Goal: Task Accomplishment & Management: Use online tool/utility

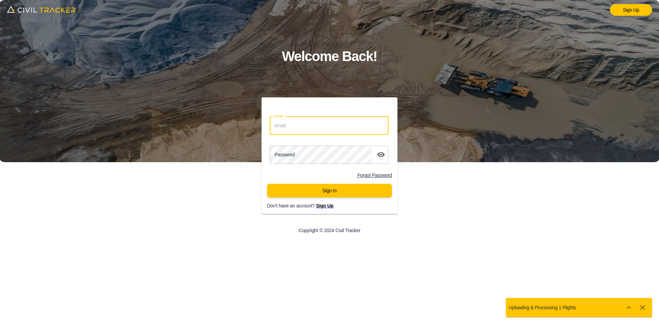
click at [306, 126] on input "Email" at bounding box center [329, 126] width 119 height 18
type input "support@civiltracker.xyz"
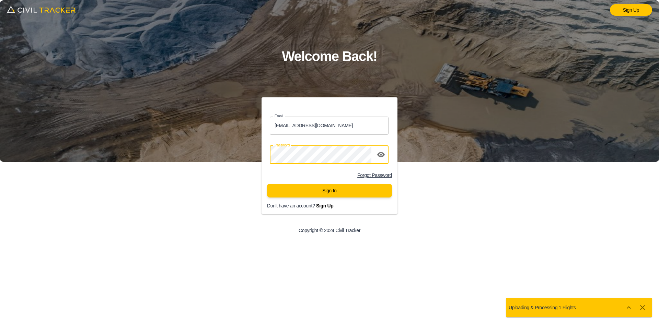
click at [318, 196] on button "Sign In" at bounding box center [329, 191] width 125 height 14
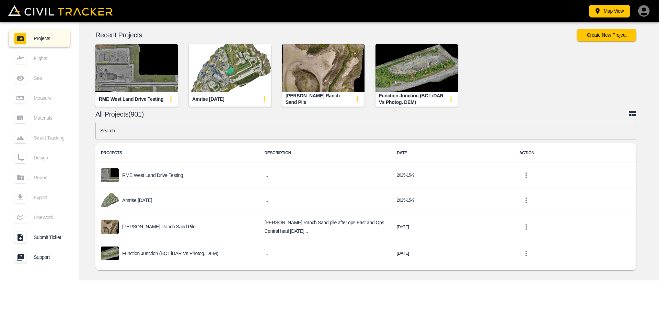
click at [136, 72] on img "button" at bounding box center [136, 68] width 82 height 48
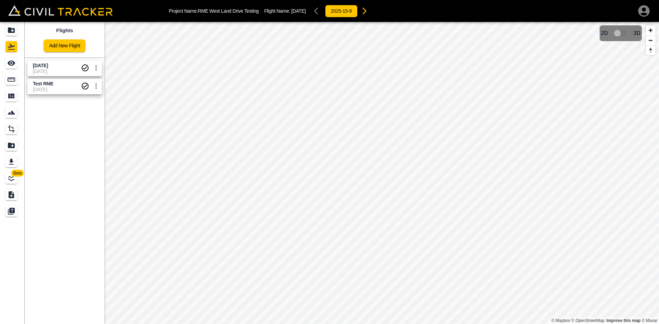
click at [95, 67] on icon "settings" at bounding box center [96, 68] width 8 height 8
click at [84, 97] on li "Delete" at bounding box center [79, 94] width 47 height 11
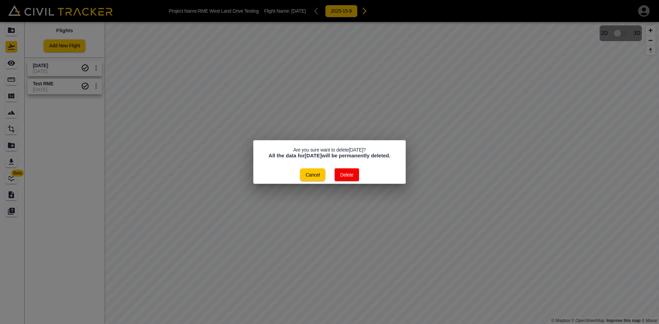
click at [351, 175] on button "Delete" at bounding box center [347, 174] width 24 height 13
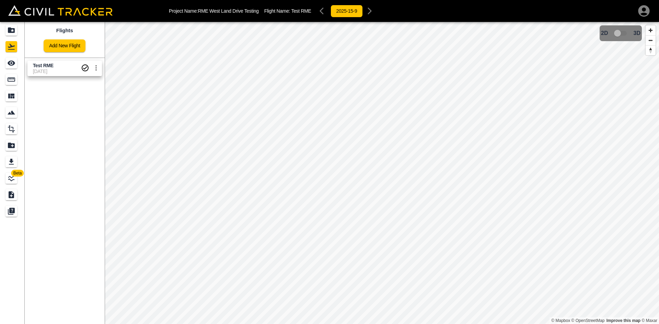
click at [66, 50] on link "Add New Flight" at bounding box center [65, 45] width 42 height 13
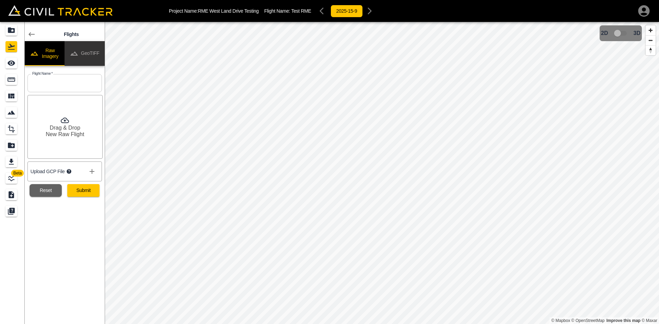
click at [87, 56] on button "GeoTIFF" at bounding box center [85, 53] width 40 height 25
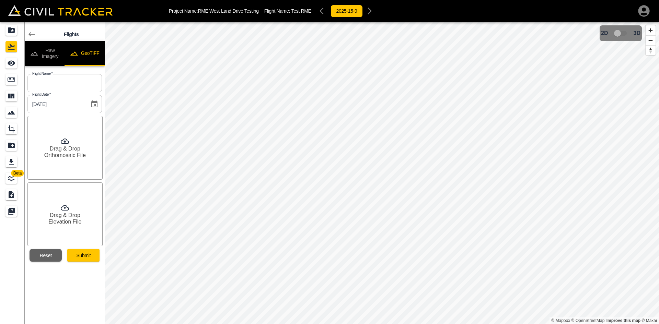
click at [90, 55] on button "GeoTIFF" at bounding box center [85, 53] width 40 height 25
click at [82, 89] on input "text" at bounding box center [64, 83] width 74 height 18
type input "[DATE]"
click at [76, 160] on div "Drag & Drop Orthomosaic File" at bounding box center [64, 148] width 75 height 64
click at [74, 215] on h6 "Drag & Drop" at bounding box center [65, 215] width 31 height 7
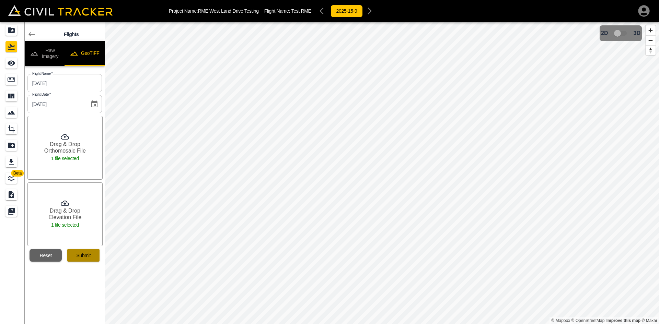
click at [87, 254] on button "Submit" at bounding box center [83, 255] width 32 height 13
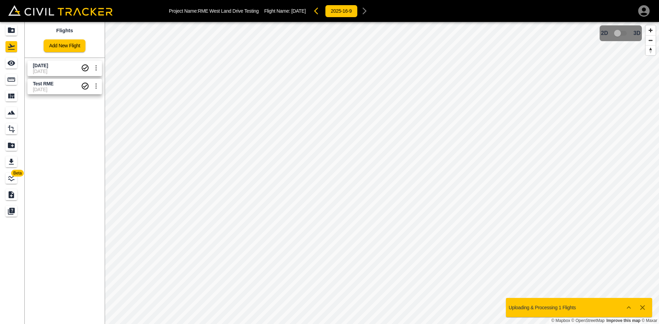
click at [64, 72] on span "[DATE]" at bounding box center [57, 71] width 48 height 5
click at [12, 65] on icon "See" at bounding box center [11, 63] width 8 height 8
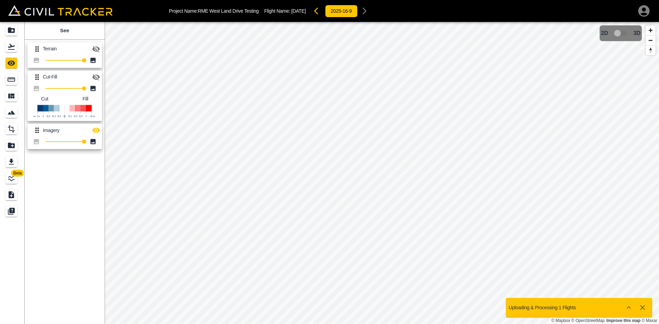
click at [99, 75] on icon "button" at bounding box center [96, 77] width 8 height 8
click at [98, 131] on icon "button" at bounding box center [96, 130] width 8 height 5
click at [94, 51] on icon "button" at bounding box center [96, 49] width 8 height 8
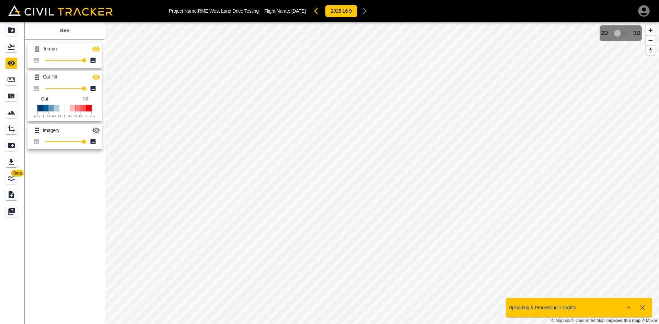
click at [94, 51] on icon "button" at bounding box center [96, 49] width 8 height 8
click at [95, 48] on icon "button" at bounding box center [96, 49] width 8 height 8
click at [99, 49] on icon "button" at bounding box center [96, 49] width 8 height 7
click at [96, 73] on icon "button" at bounding box center [96, 77] width 8 height 8
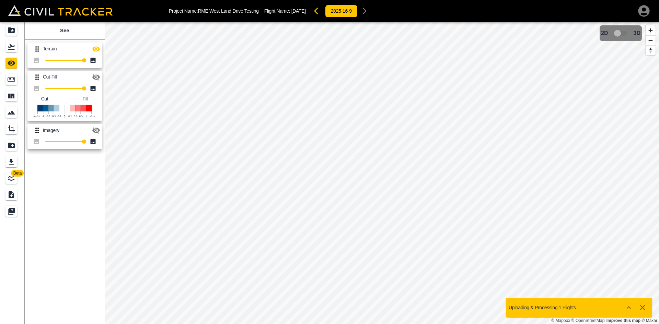
click at [316, 9] on button "button" at bounding box center [318, 11] width 14 height 14
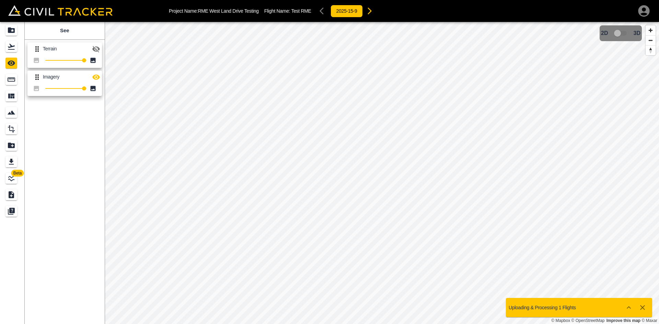
click at [370, 14] on icon "button" at bounding box center [370, 11] width 4 height 7
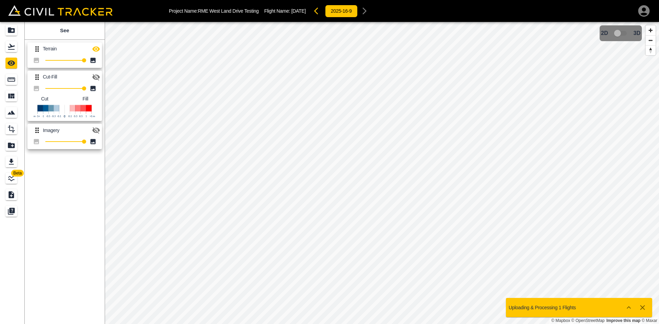
click at [100, 129] on icon "button" at bounding box center [96, 130] width 8 height 8
click at [95, 76] on icon "button" at bounding box center [96, 77] width 8 height 8
click at [318, 10] on icon "button" at bounding box center [316, 11] width 4 height 7
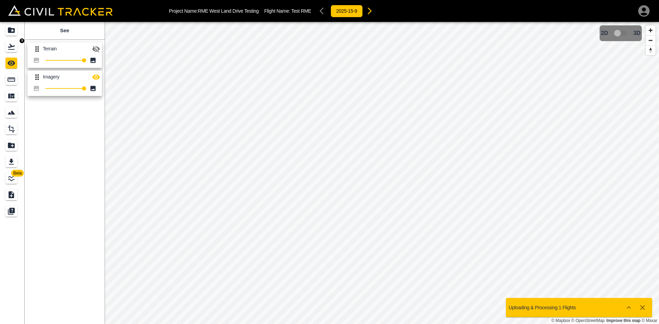
click at [15, 49] on icon "Flights" at bounding box center [11, 47] width 8 height 8
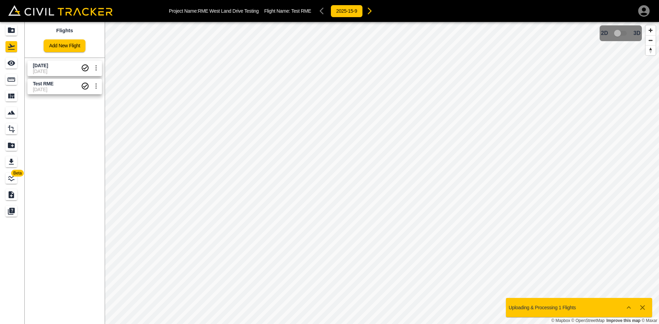
click at [62, 65] on span "[DATE]" at bounding box center [57, 65] width 48 height 7
drag, startPoint x: 15, startPoint y: 67, endPoint x: 24, endPoint y: 67, distance: 9.3
click at [15, 67] on icon "See" at bounding box center [11, 63] width 8 height 8
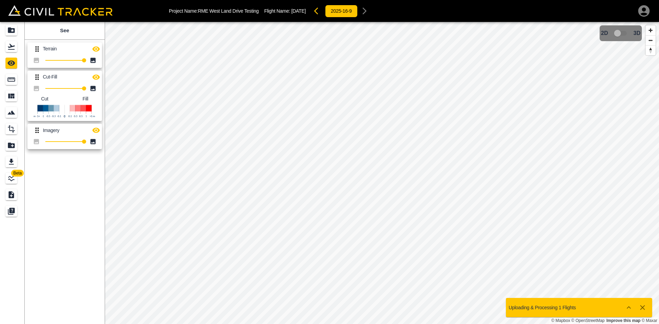
click at [96, 49] on icon "button" at bounding box center [96, 48] width 8 height 5
click at [93, 77] on icon "button" at bounding box center [96, 76] width 8 height 5
click at [96, 128] on icon "button" at bounding box center [96, 130] width 8 height 5
click at [98, 77] on icon "button" at bounding box center [96, 77] width 8 height 7
click at [98, 77] on icon "button" at bounding box center [96, 76] width 8 height 5
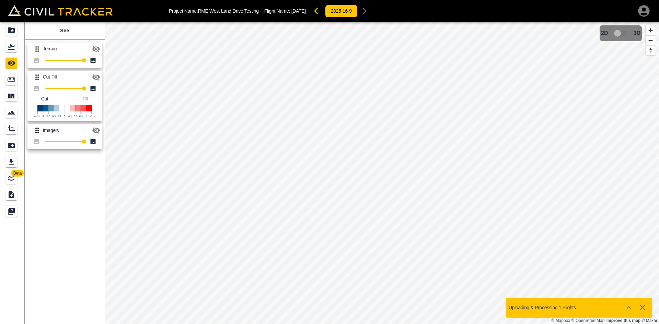
click at [98, 77] on icon "button" at bounding box center [96, 77] width 8 height 7
click at [98, 48] on icon "button" at bounding box center [96, 49] width 8 height 7
click at [319, 10] on icon "button" at bounding box center [318, 11] width 8 height 8
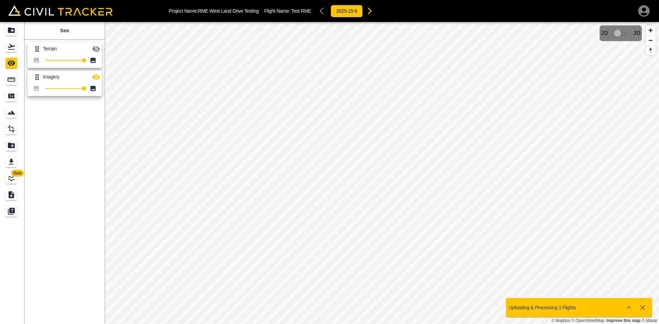
click at [98, 47] on icon "button" at bounding box center [96, 49] width 8 height 7
click at [94, 77] on icon "button" at bounding box center [96, 76] width 8 height 5
click at [99, 49] on icon "button" at bounding box center [96, 48] width 8 height 5
click at [99, 49] on icon "button" at bounding box center [96, 49] width 8 height 7
click at [369, 10] on icon "button" at bounding box center [369, 11] width 8 height 8
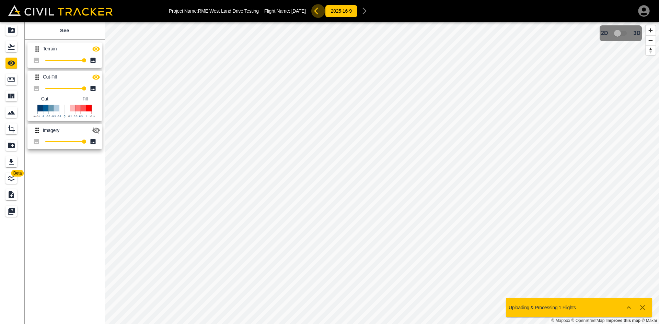
click at [321, 12] on icon "button" at bounding box center [318, 11] width 8 height 8
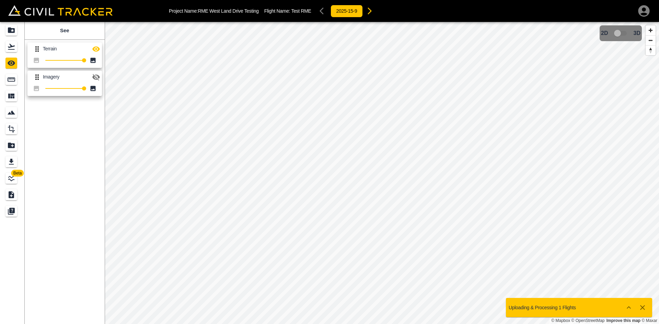
click at [374, 12] on icon "button" at bounding box center [369, 11] width 8 height 8
